Goal: Task Accomplishment & Management: Use online tool/utility

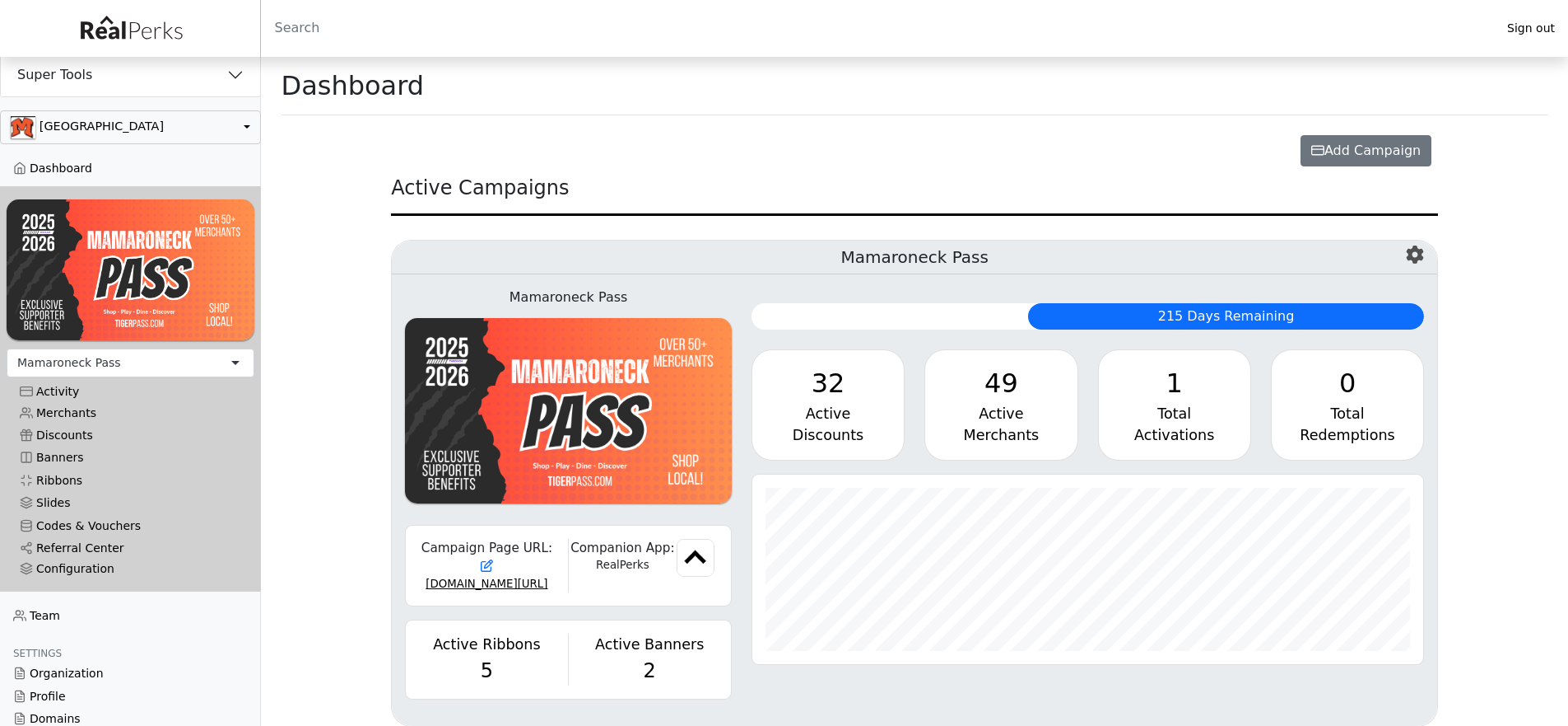
scroll to position [190, 672]
click at [61, 562] on div "Configuration" at bounding box center [130, 569] width 221 height 14
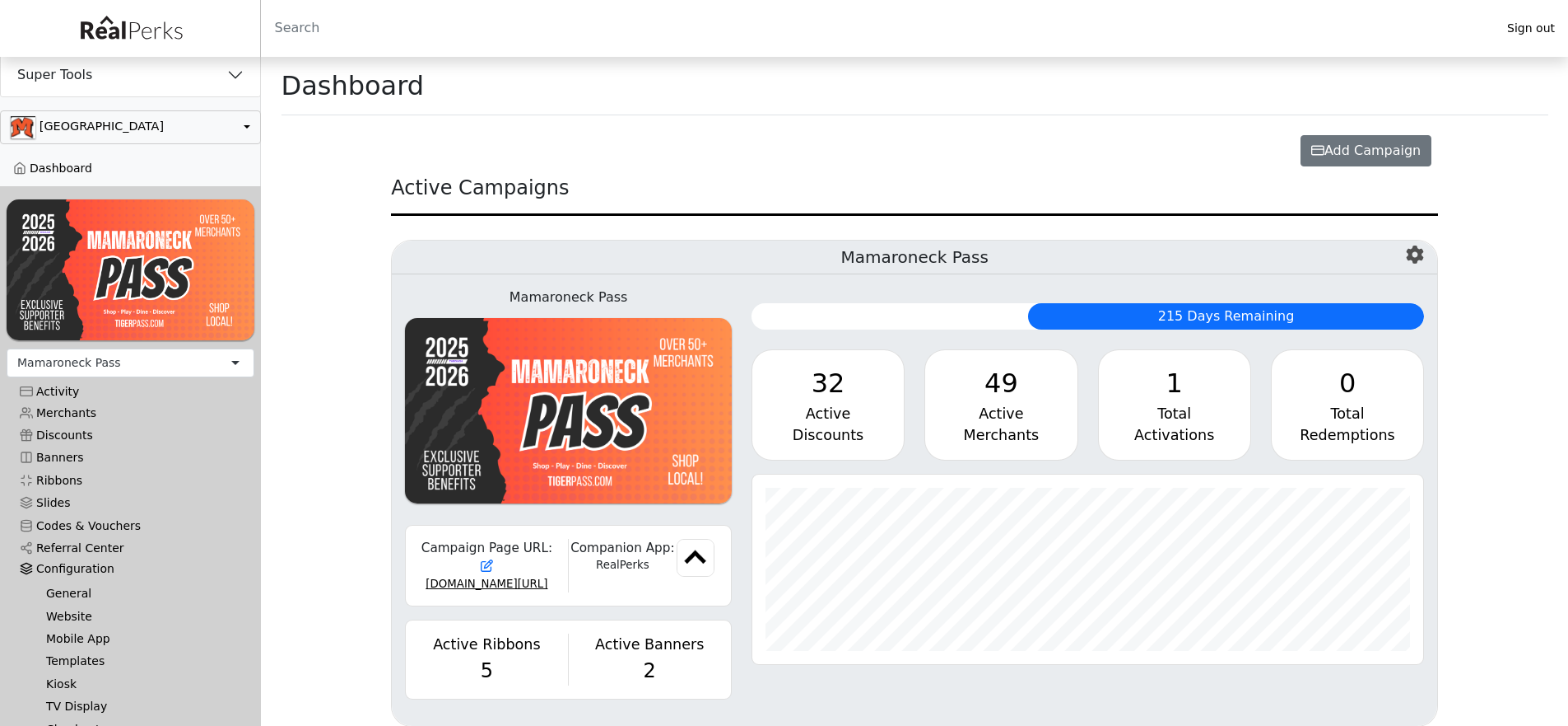
click at [66, 653] on link "Templates" at bounding box center [137, 661] width 208 height 22
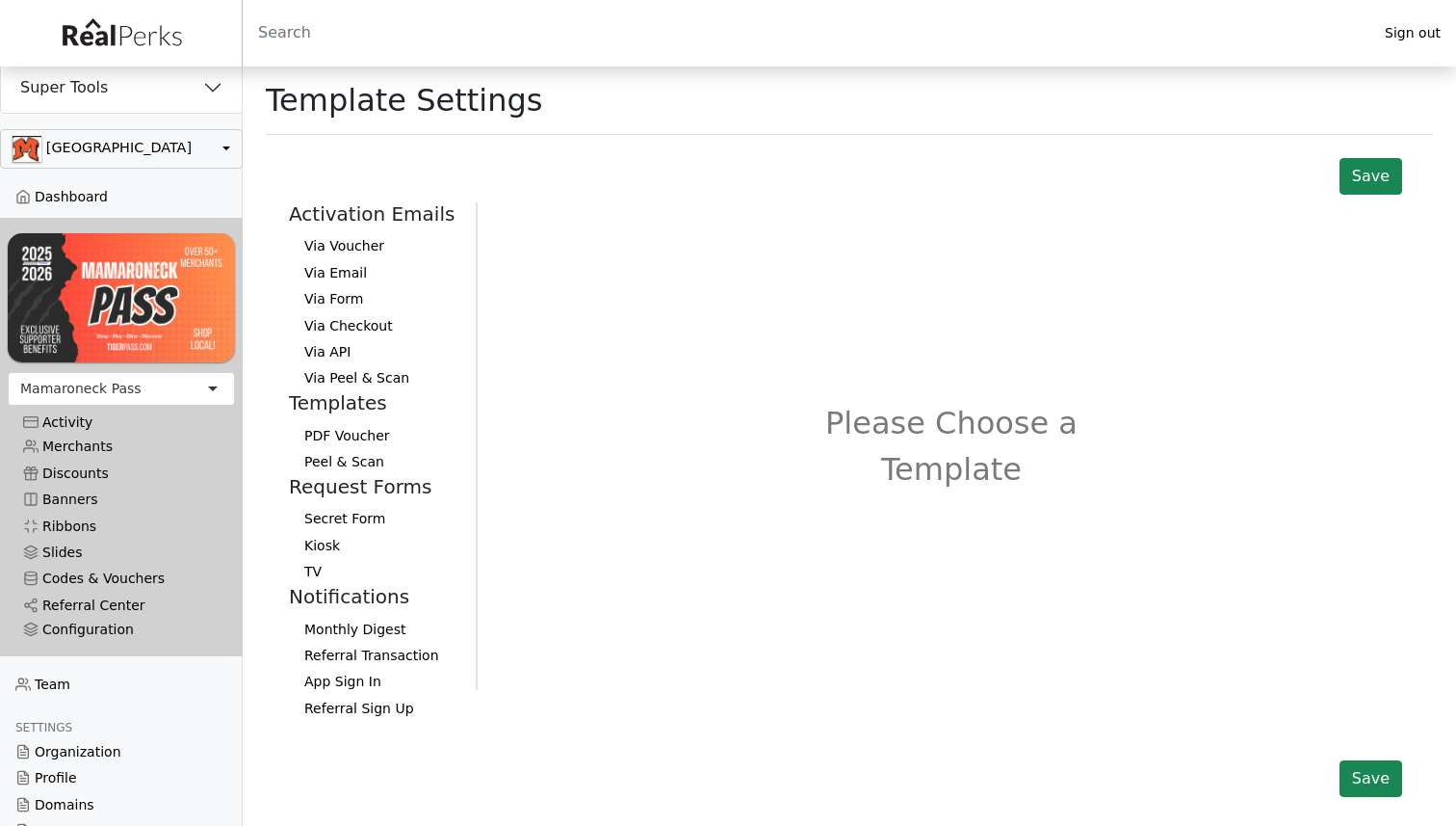
click at [357, 387] on button "Via Peel & Scan" at bounding box center [374, 379] width 172 height 26
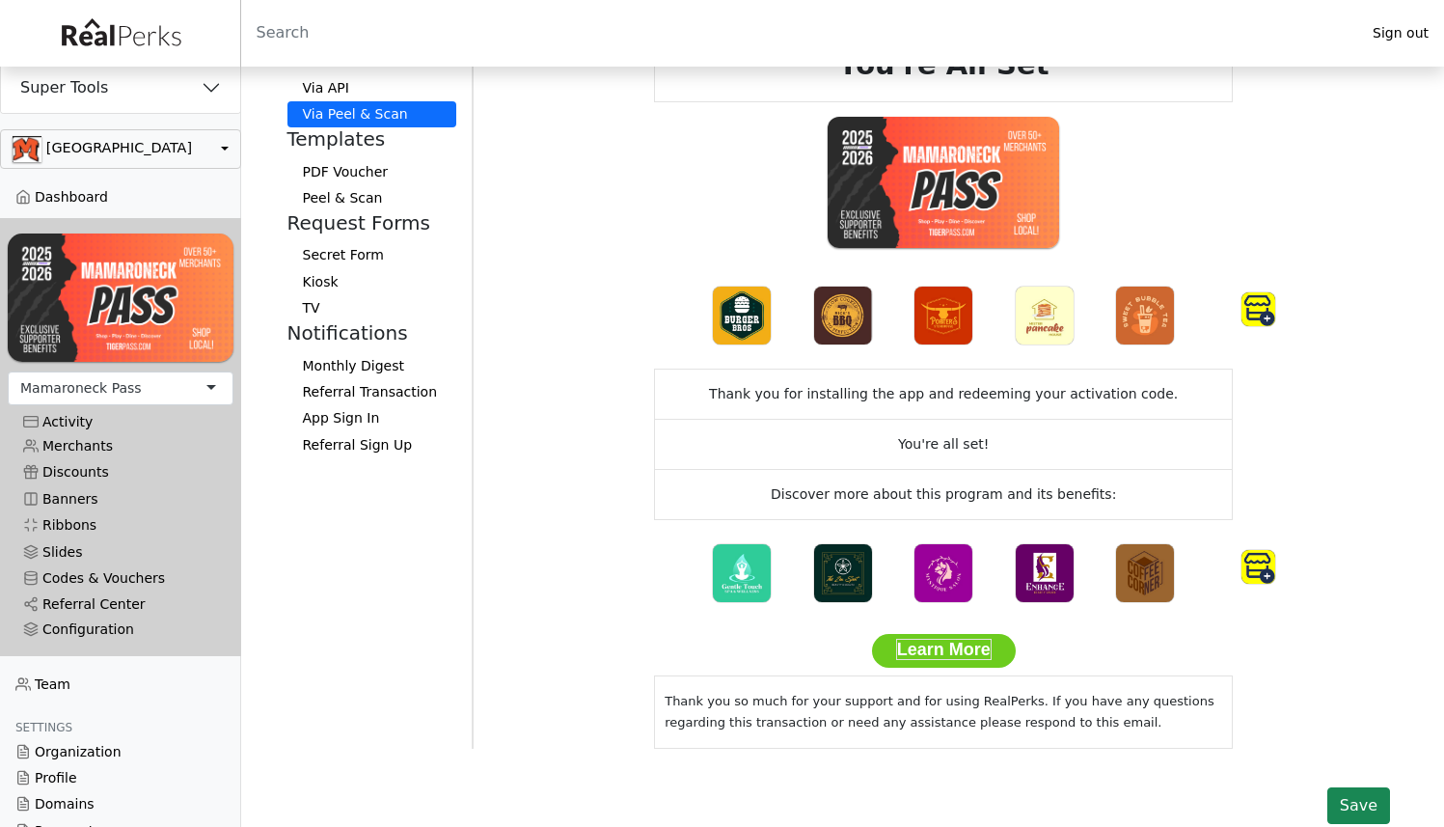
scroll to position [76, 0]
